Goal: Task Accomplishment & Management: Manage account settings

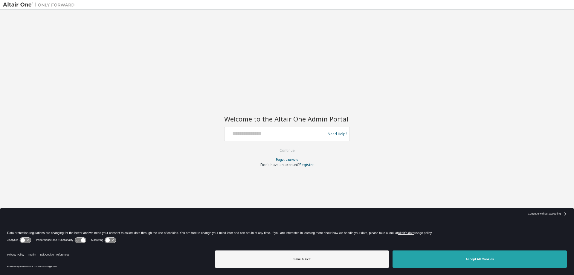
click at [445, 259] on button "Accept All Cookies" at bounding box center [479, 258] width 174 height 17
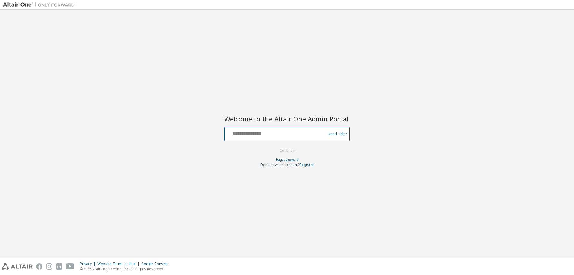
click at [253, 135] on input "text" at bounding box center [276, 132] width 98 height 9
type input "**********"
click at [273, 146] on button "Continue" at bounding box center [287, 150] width 28 height 9
